Goal: Check status: Check status

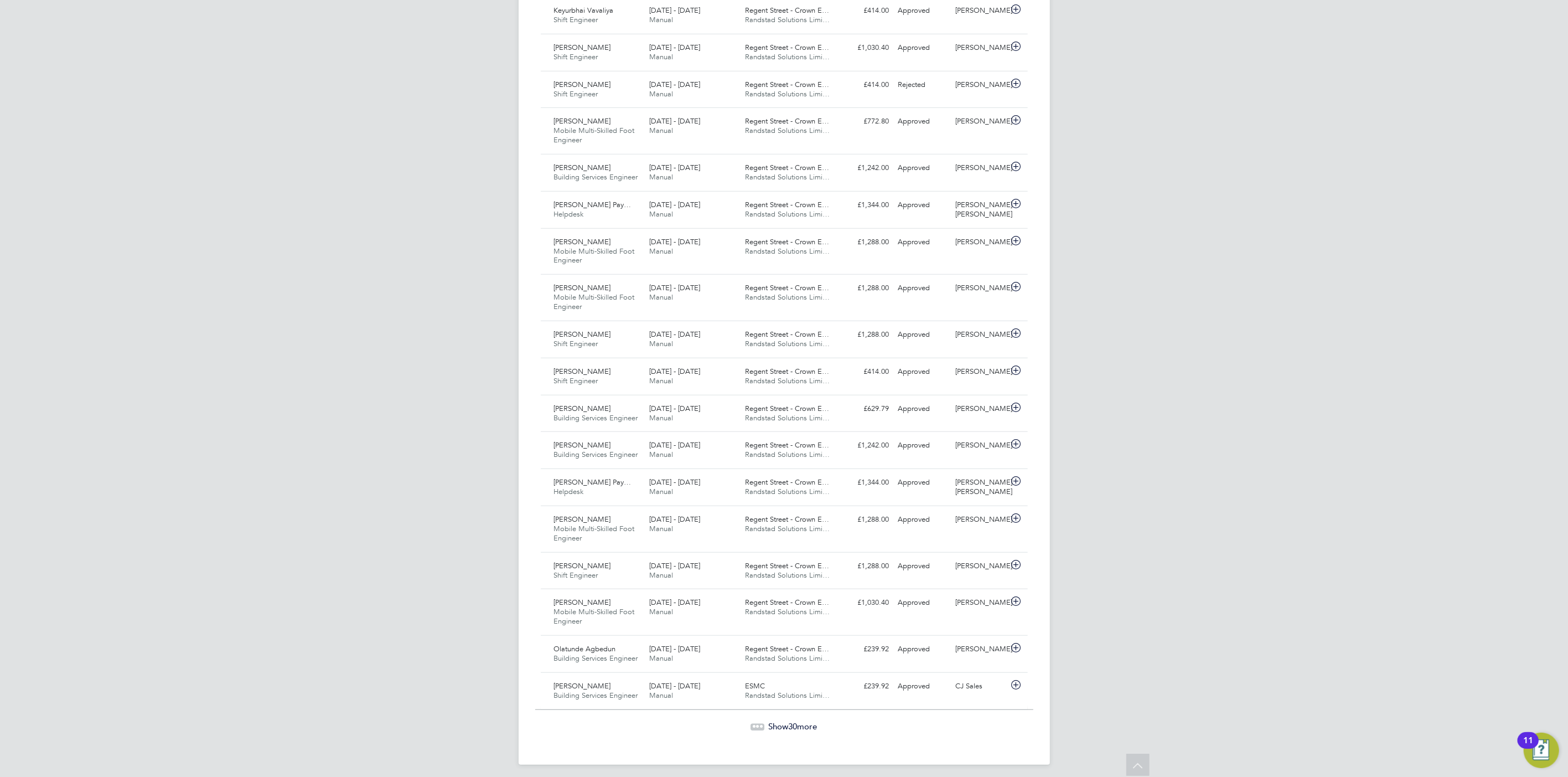
scroll to position [822, 0]
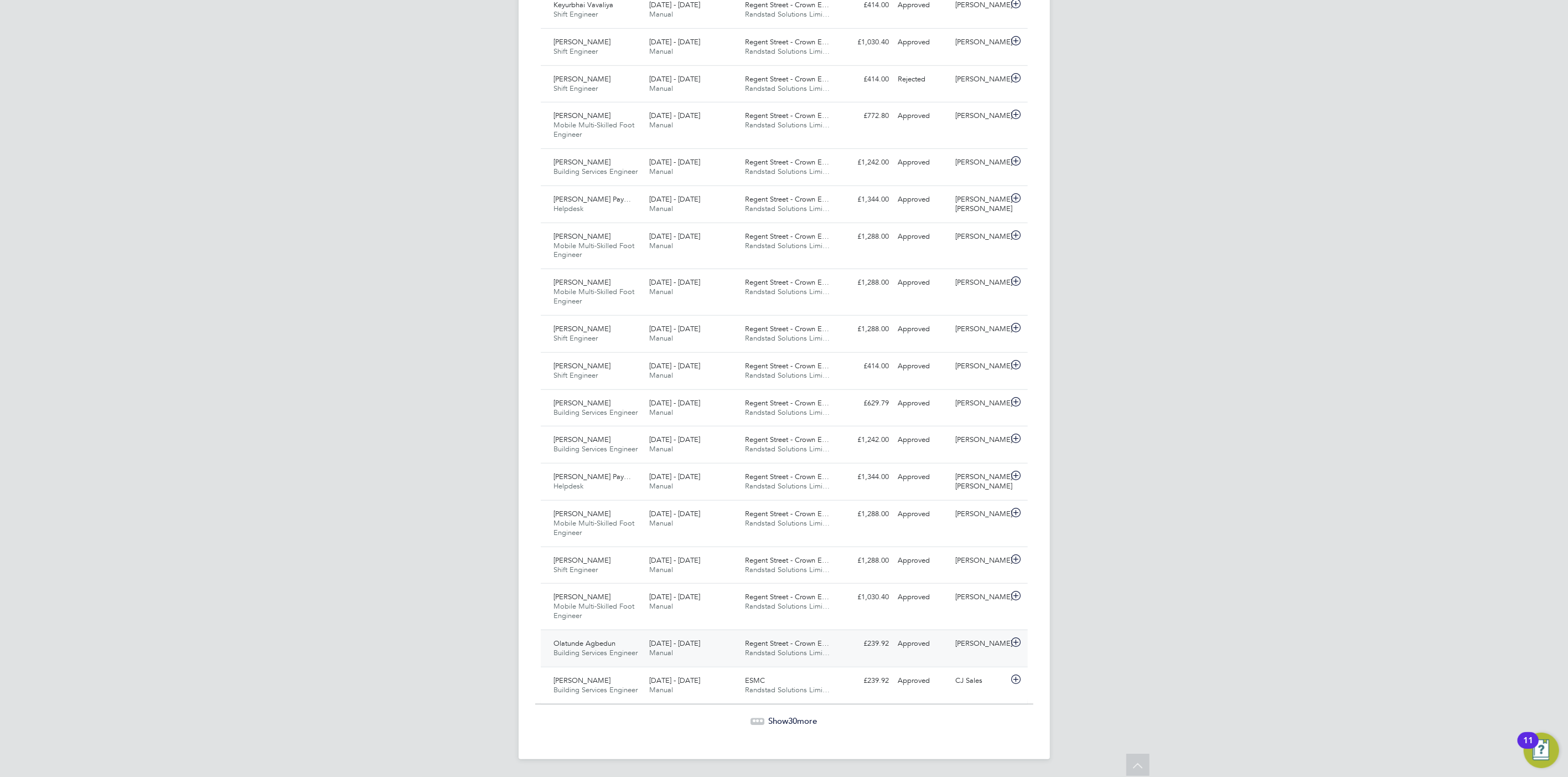
click at [816, 656] on span "Randstad Solutions Limi…" at bounding box center [788, 653] width 85 height 9
click at [996, 736] on div "View Details" at bounding box center [988, 729] width 54 height 18
click at [992, 732] on link "View Details" at bounding box center [987, 729] width 40 height 9
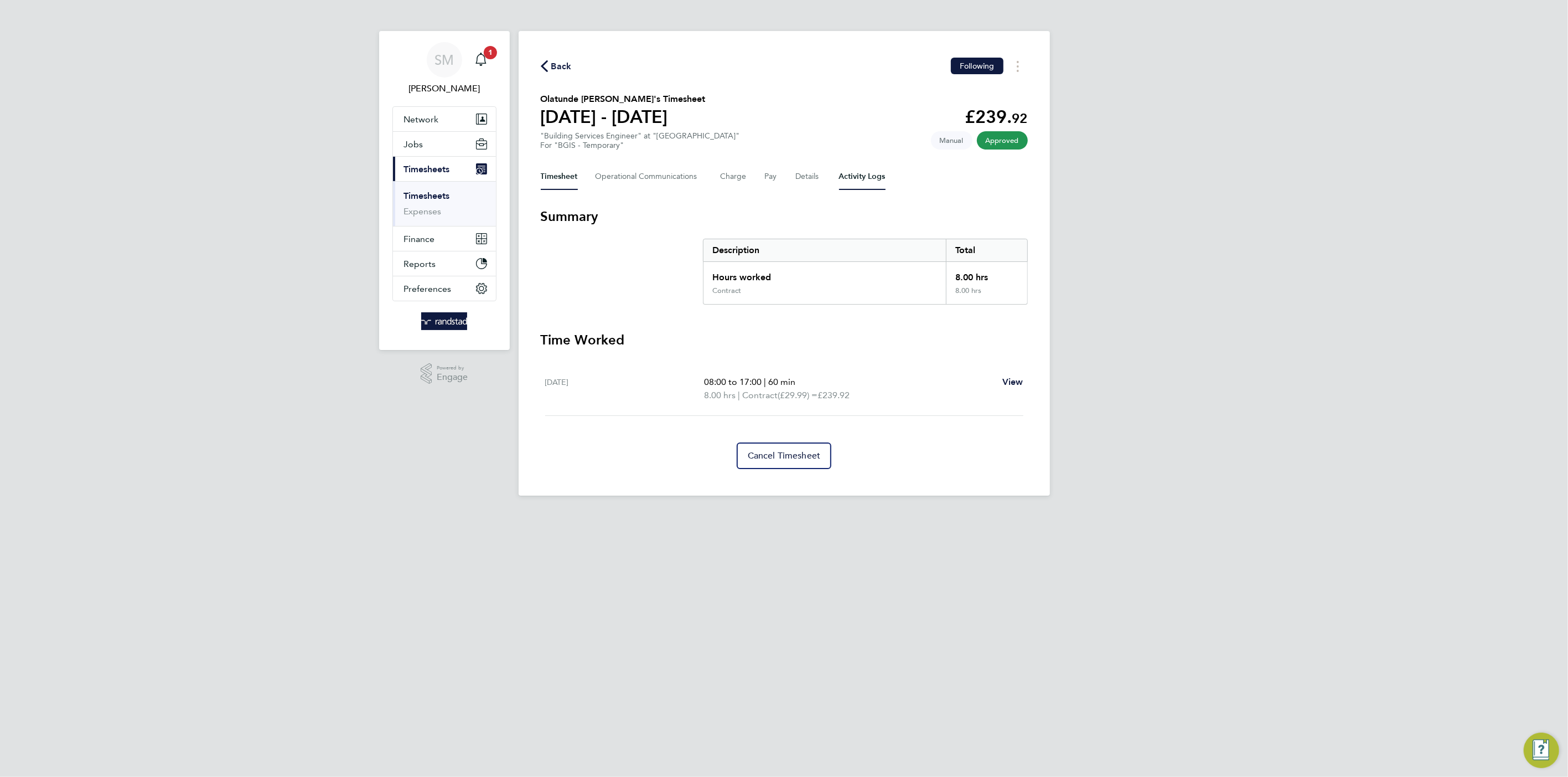
click at [855, 174] on Logs-tab "Activity Logs" at bounding box center [863, 176] width 46 height 26
